Goal: Information Seeking & Learning: Find specific fact

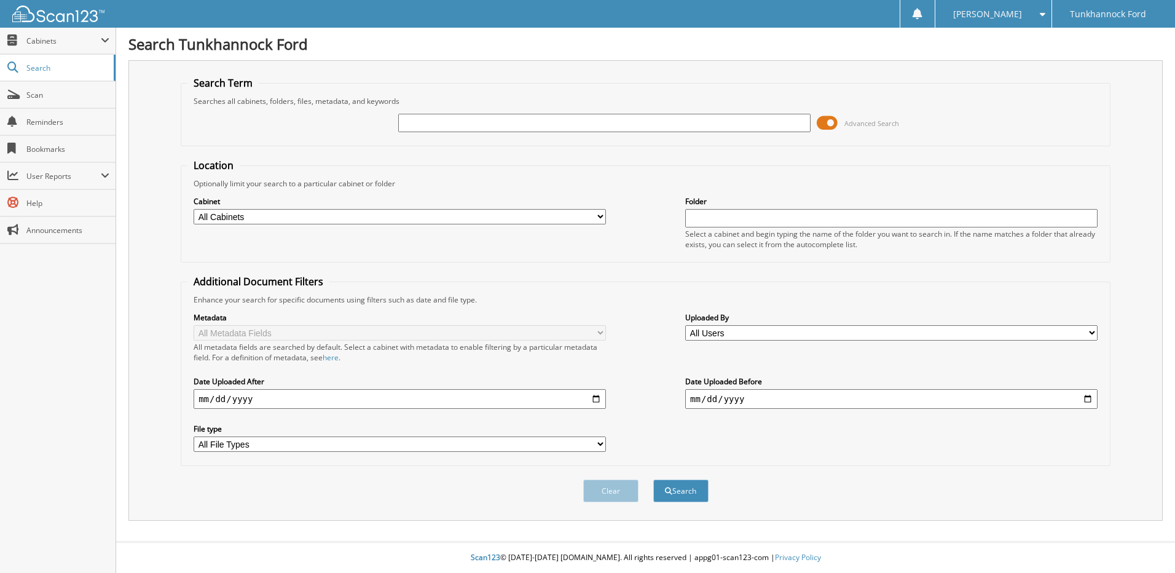
click at [621, 136] on div "Advanced Search" at bounding box center [645, 122] width 916 height 33
click at [595, 118] on input "text" at bounding box center [604, 123] width 412 height 18
paste input "1FT8W2BM9REC62094"
type input "1FT8W2BM9REC62094"
click at [653, 479] on button "Search" at bounding box center [680, 490] width 55 height 23
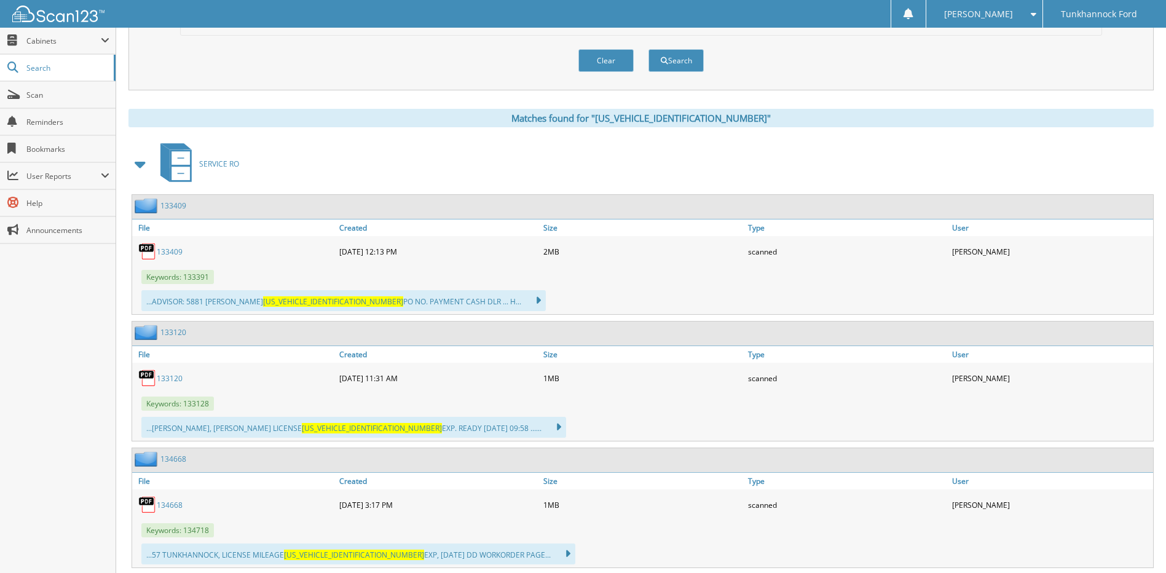
scroll to position [463, 0]
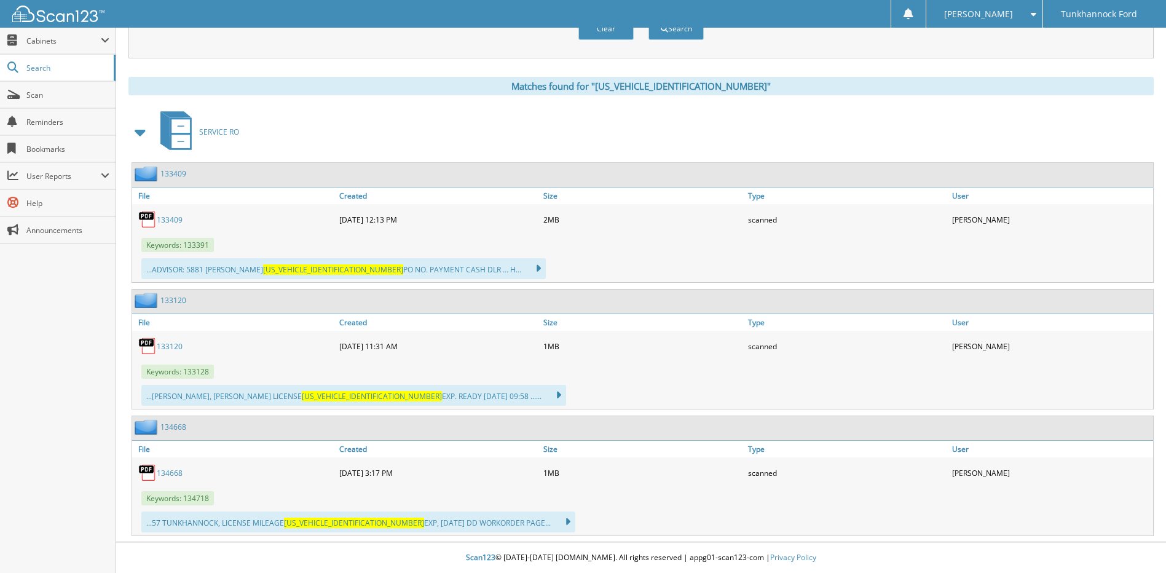
click at [165, 476] on link "134668" at bounding box center [170, 473] width 26 height 10
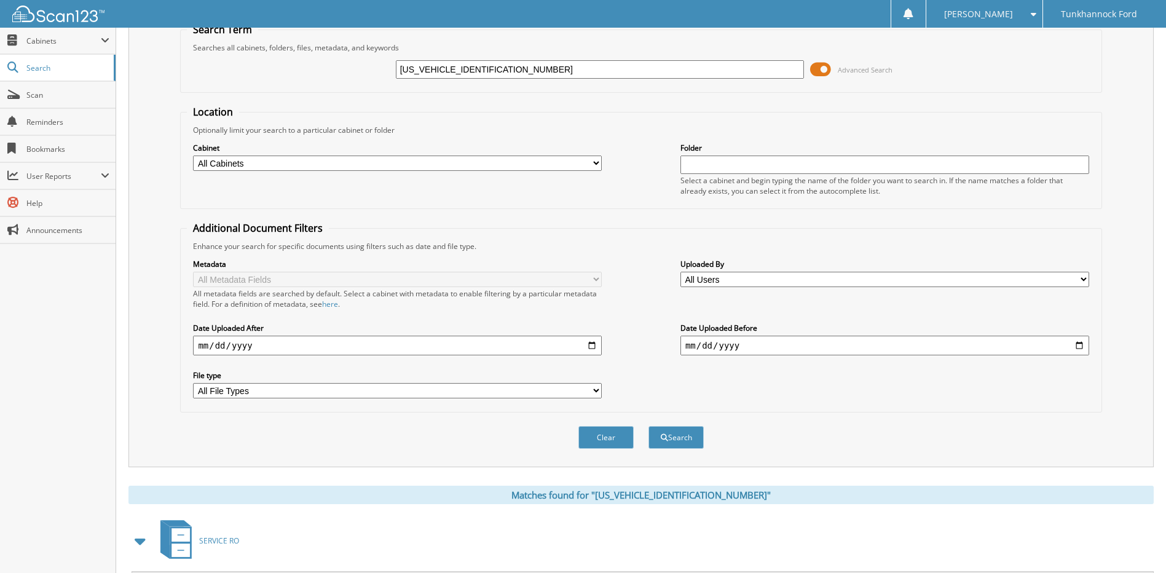
scroll to position [0, 0]
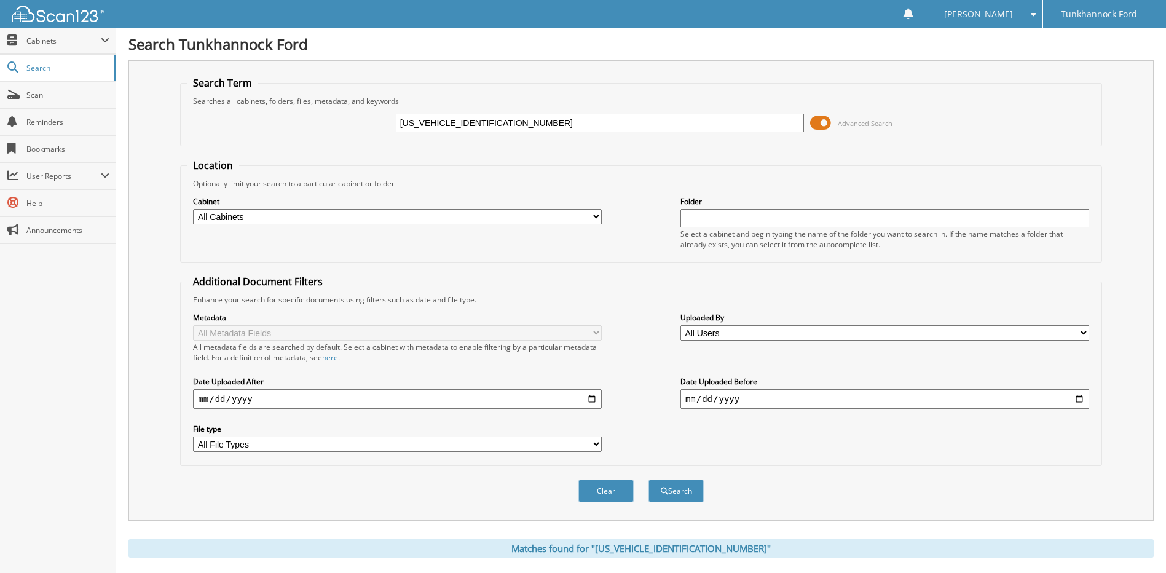
drag, startPoint x: 524, startPoint y: 118, endPoint x: 223, endPoint y: 136, distance: 301.1
click at [229, 135] on div "1FT8W2BM9REC62094 Advanced Search" at bounding box center [641, 122] width 908 height 33
paste input "1FTFW1E83NFA32300"
type input "1FTFW1E83NFA32300"
click at [648, 479] on button "Search" at bounding box center [675, 490] width 55 height 23
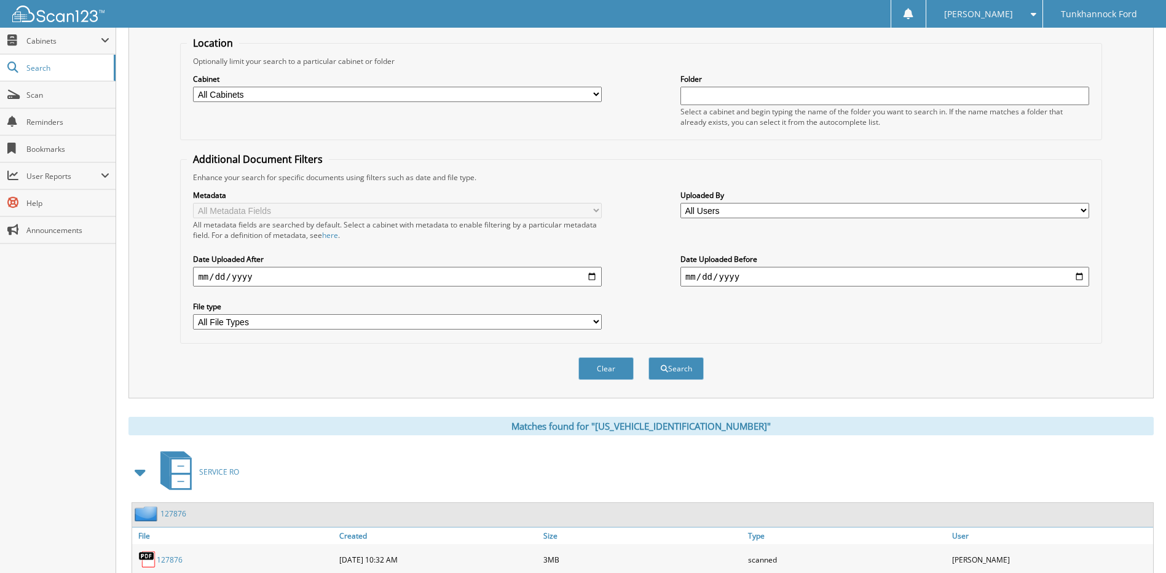
scroll to position [189, 0]
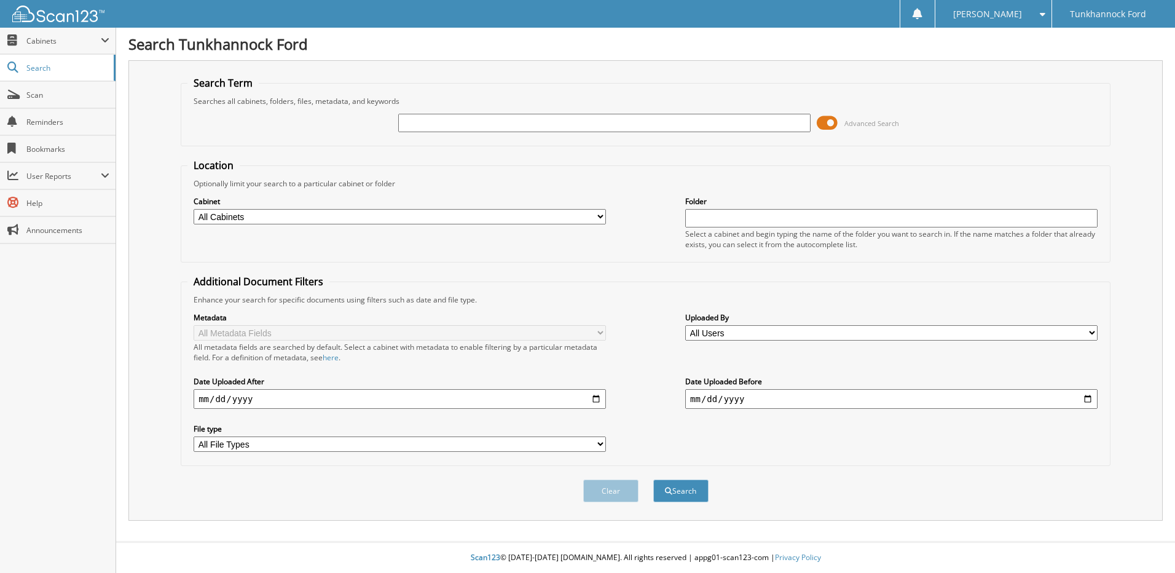
click at [590, 116] on input "text" at bounding box center [604, 123] width 412 height 18
type input "1FADP3F2XHL221242"
click at [653, 479] on button "Search" at bounding box center [680, 490] width 55 height 23
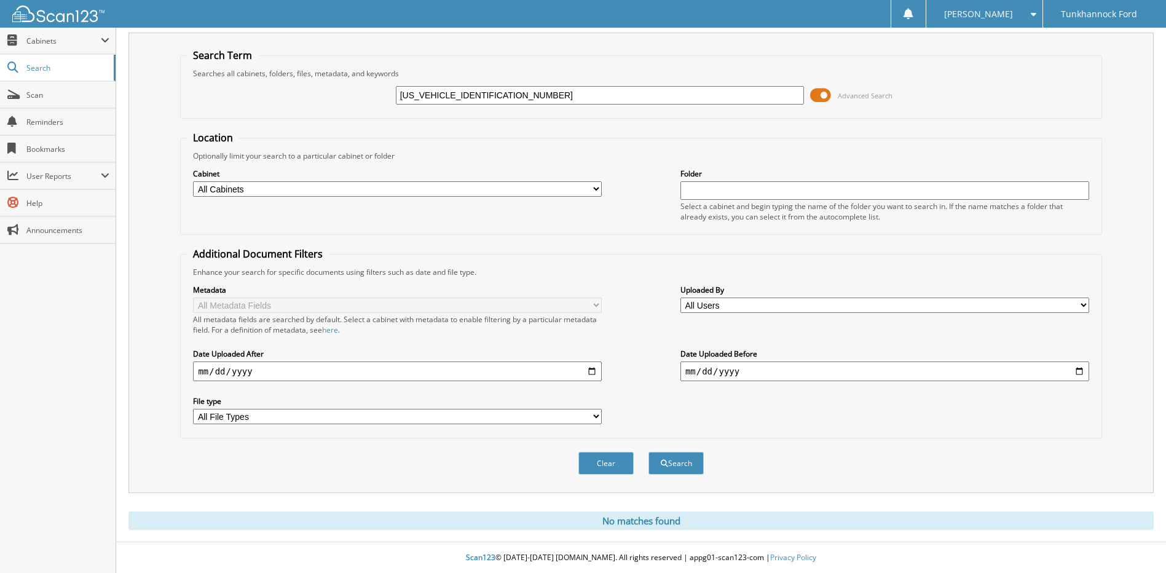
click at [849, 395] on div "Metadata All Metadata Fields All metadata fields are searched by default. Selec…" at bounding box center [641, 354] width 908 height 154
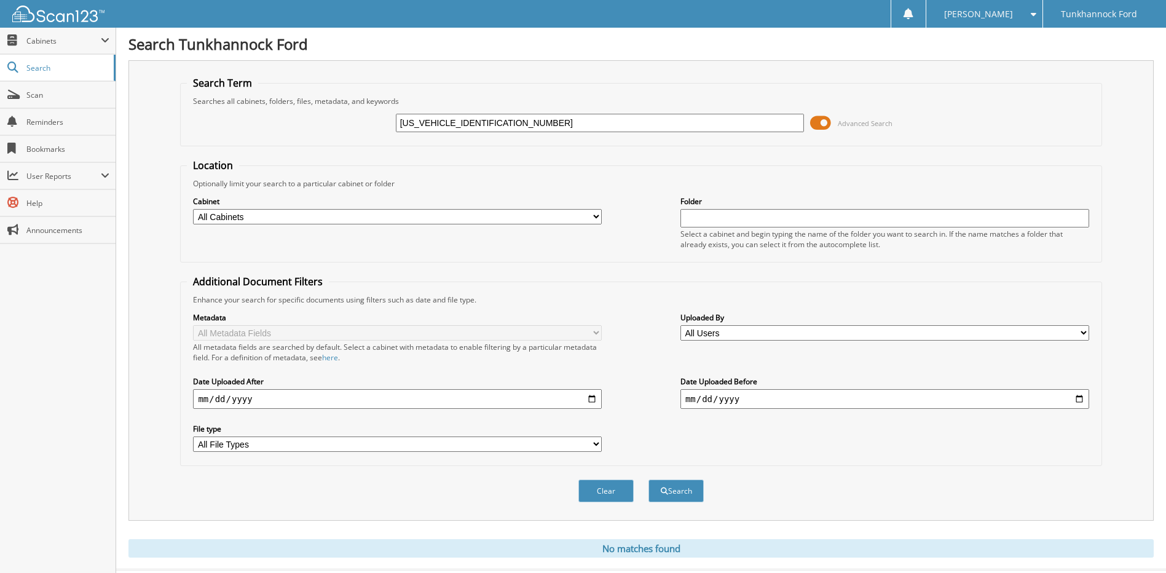
click at [498, 124] on input "1FADP3F2XHL221242" at bounding box center [600, 123] width 409 height 18
